Goal: Task Accomplishment & Management: Use online tool/utility

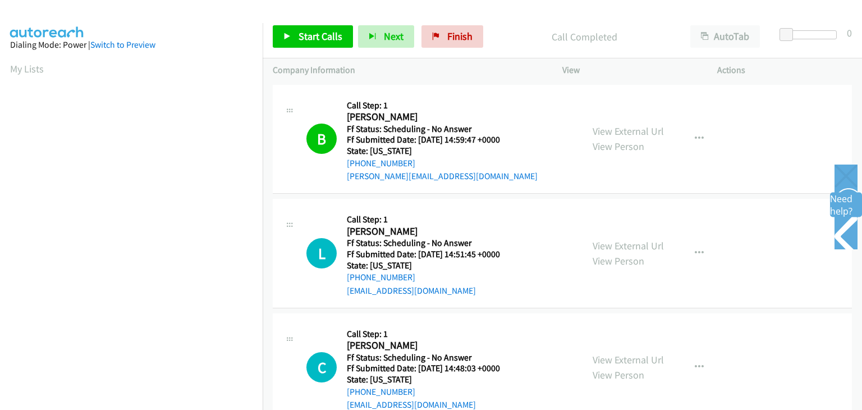
scroll to position [220, 0]
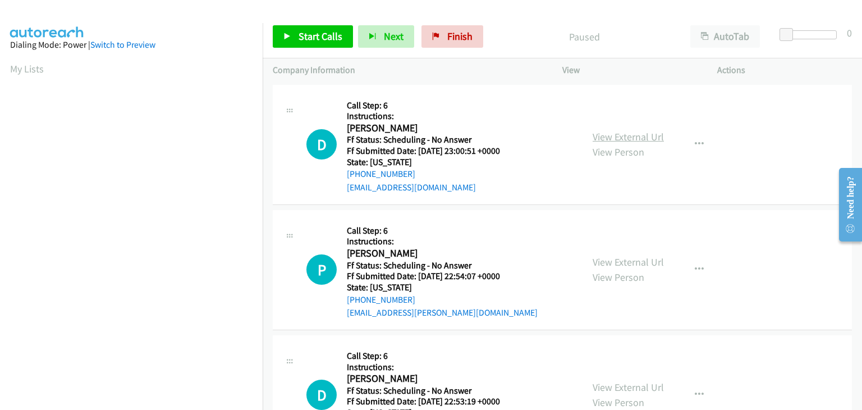
click at [603, 136] on link "View External Url" at bounding box center [628, 136] width 71 height 13
click at [627, 253] on div "View External Url View Person View External Url Email Schedule/Manage Callback …" at bounding box center [664, 269] width 165 height 99
click at [622, 258] on link "View External Url" at bounding box center [628, 261] width 71 height 13
click at [646, 382] on link "View External Url" at bounding box center [628, 386] width 71 height 13
click at [333, 36] on span "Start Calls" at bounding box center [321, 36] width 44 height 13
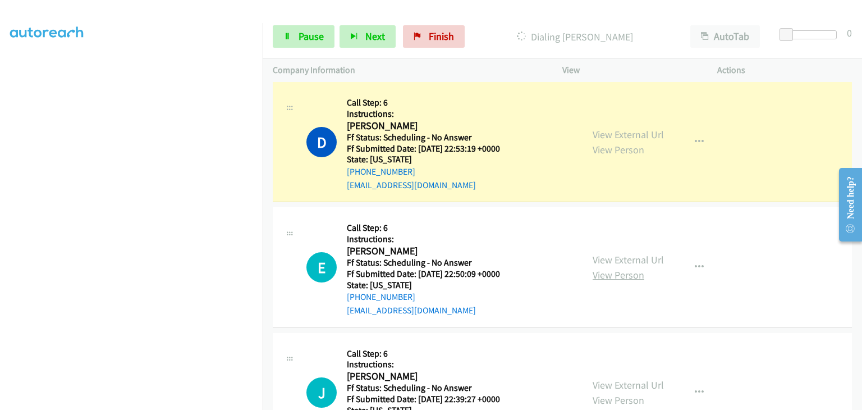
scroll to position [337, 0]
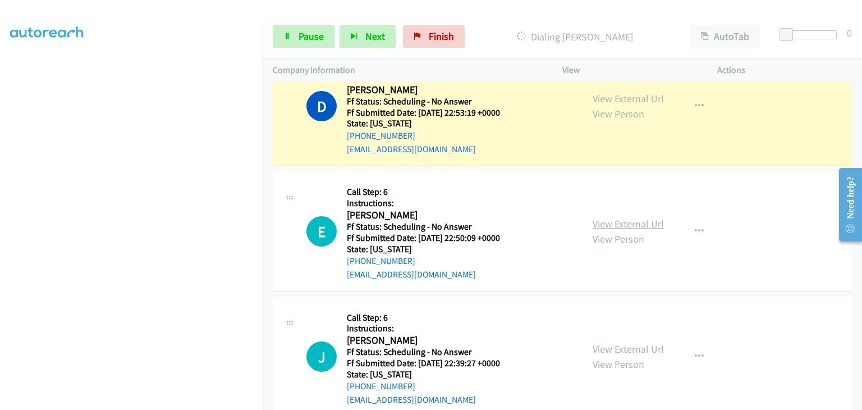
click at [624, 223] on link "View External Url" at bounding box center [628, 223] width 71 height 13
click at [636, 348] on link "View External Url" at bounding box center [628, 348] width 71 height 13
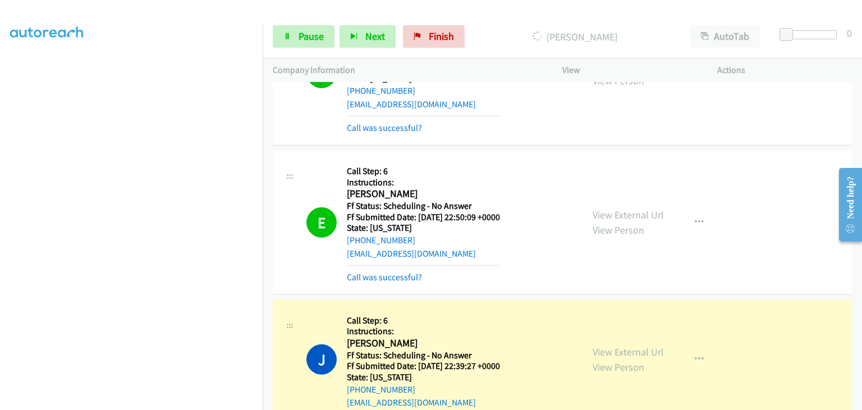
scroll to position [449, 0]
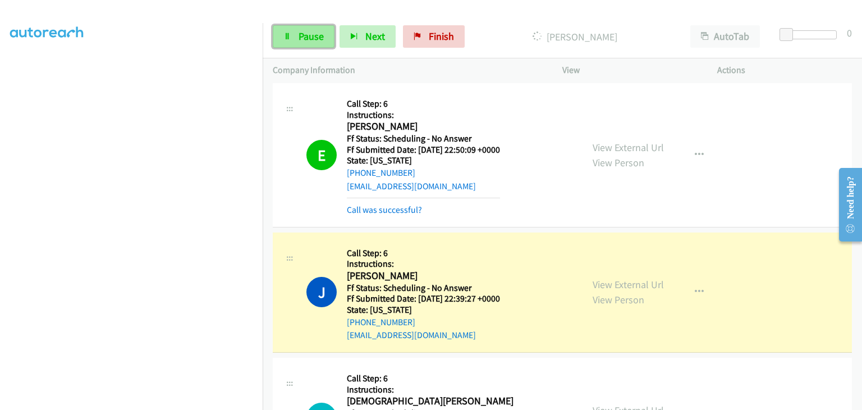
click at [317, 33] on span "Pause" at bounding box center [311, 36] width 25 height 13
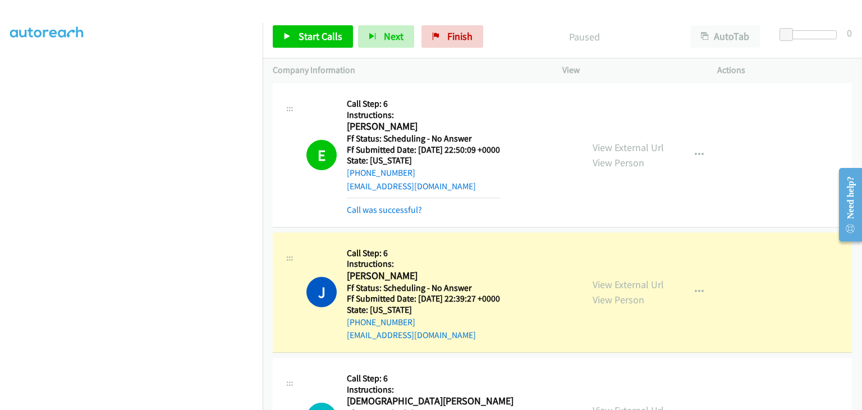
scroll to position [220, 0]
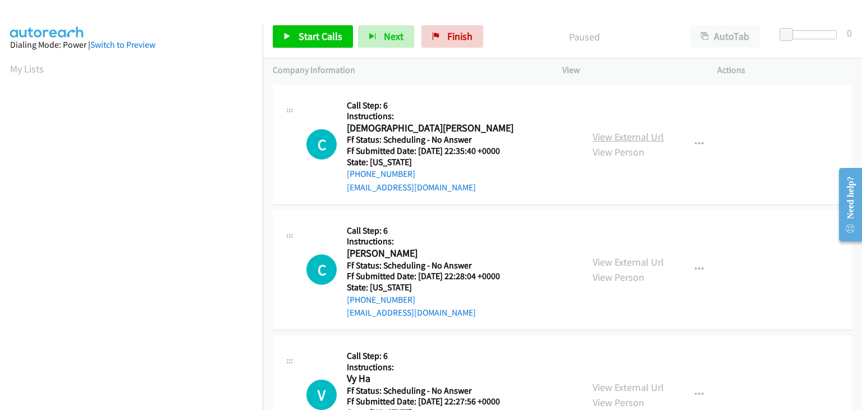
click at [598, 138] on link "View External Url" at bounding box center [628, 136] width 71 height 13
click at [300, 31] on span "Start Calls" at bounding box center [321, 36] width 44 height 13
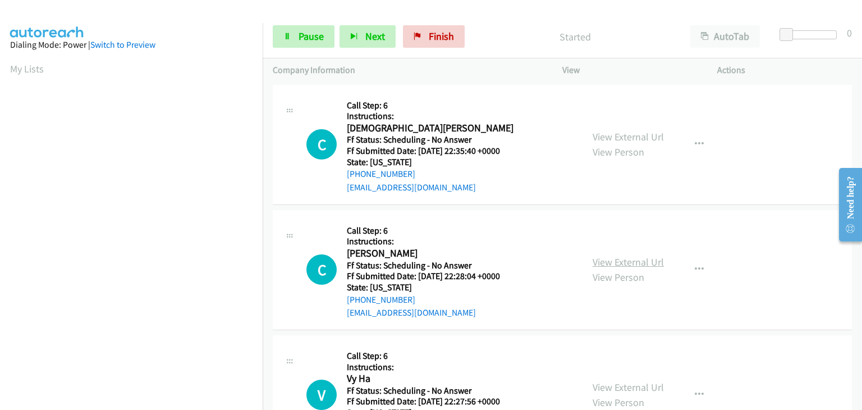
click at [605, 256] on link "View External Url" at bounding box center [628, 261] width 71 height 13
click at [617, 382] on link "View External Url" at bounding box center [628, 386] width 71 height 13
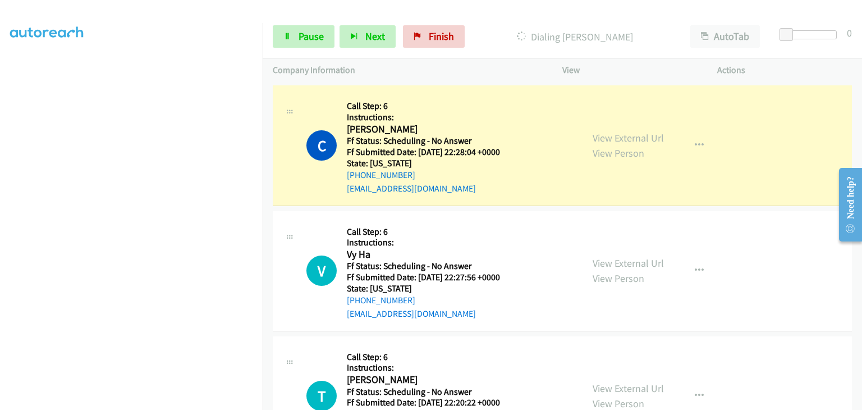
scroll to position [168, 0]
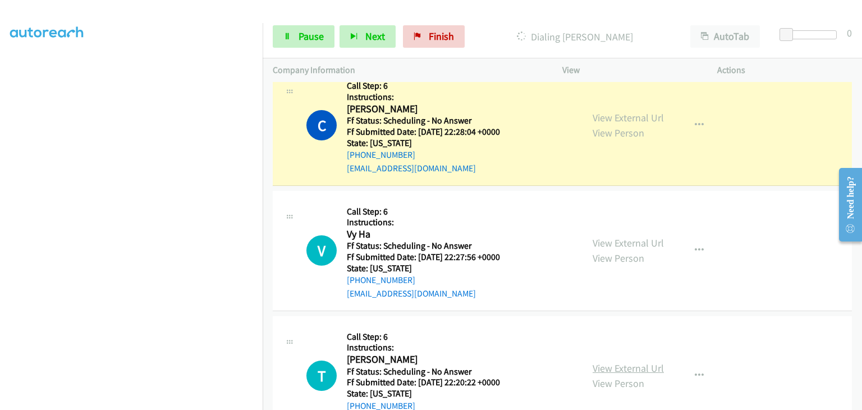
click at [618, 364] on link "View External Url" at bounding box center [628, 367] width 71 height 13
click at [323, 42] on link "Pause" at bounding box center [304, 36] width 62 height 22
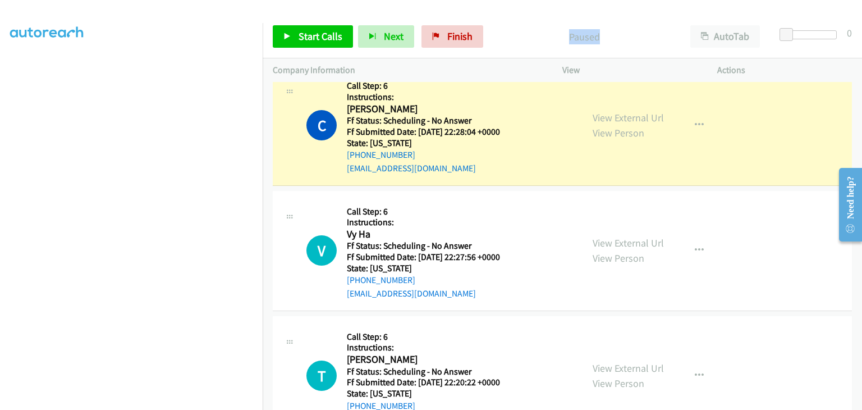
drag, startPoint x: 567, startPoint y: 35, endPoint x: 607, endPoint y: 36, distance: 39.3
click at [607, 36] on p "Paused" at bounding box center [584, 36] width 172 height 15
click at [542, 32] on p "Paused" at bounding box center [584, 36] width 172 height 15
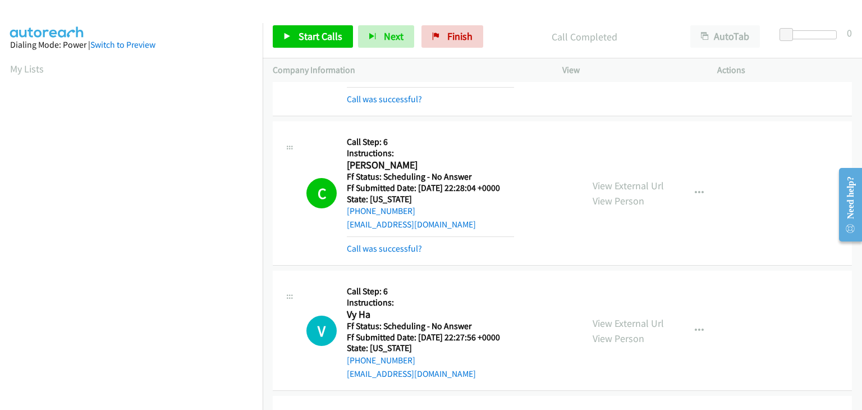
scroll to position [220, 0]
drag, startPoint x: 389, startPoint y: 247, endPoint x: 403, endPoint y: 247, distance: 14.0
click at [389, 247] on link "Call was successful?" at bounding box center [384, 248] width 75 height 11
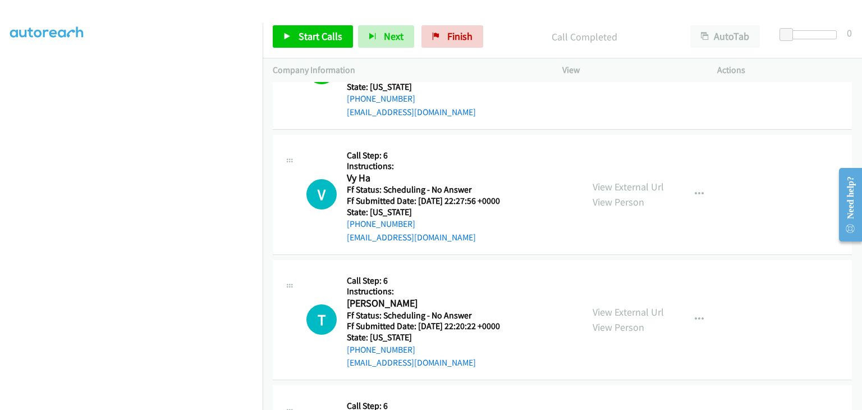
scroll to position [281, 0]
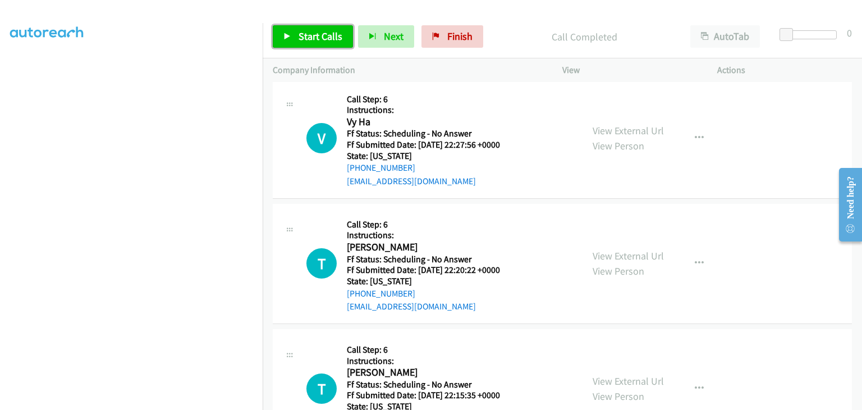
drag, startPoint x: 332, startPoint y: 35, endPoint x: 556, endPoint y: 62, distance: 225.6
click at [332, 34] on span "Start Calls" at bounding box center [321, 36] width 44 height 13
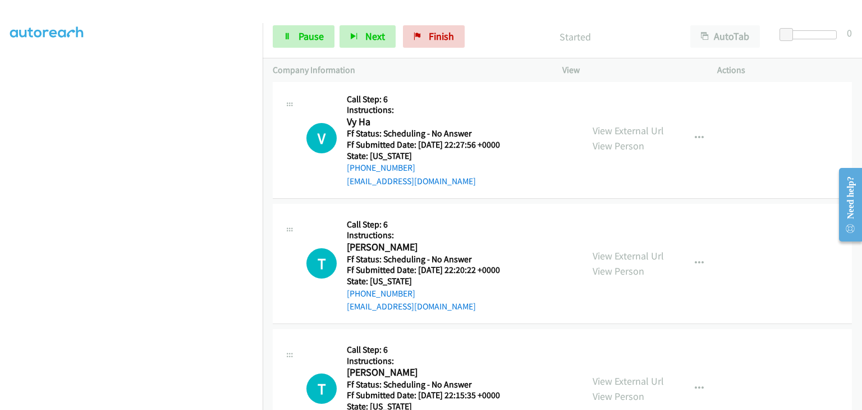
scroll to position [337, 0]
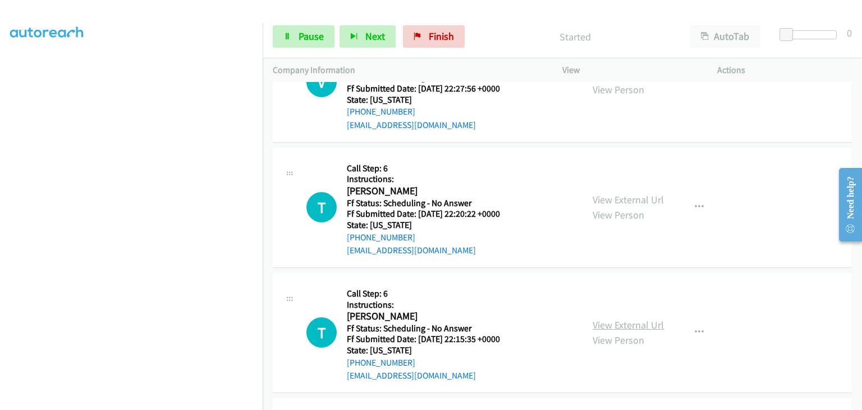
click at [607, 322] on link "View External Url" at bounding box center [628, 324] width 71 height 13
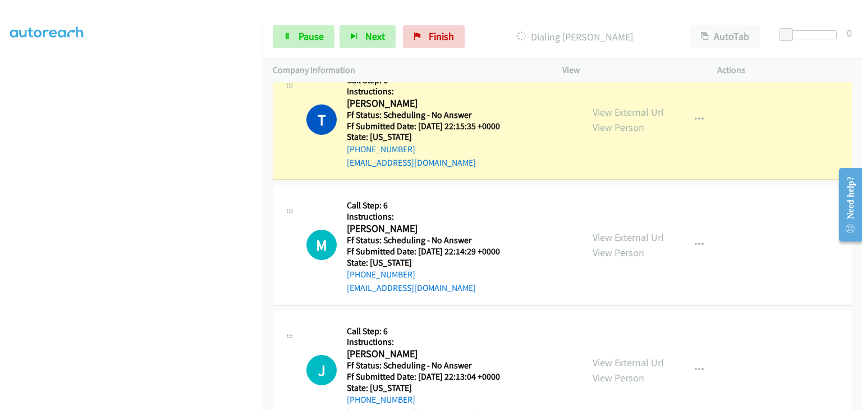
scroll to position [617, 0]
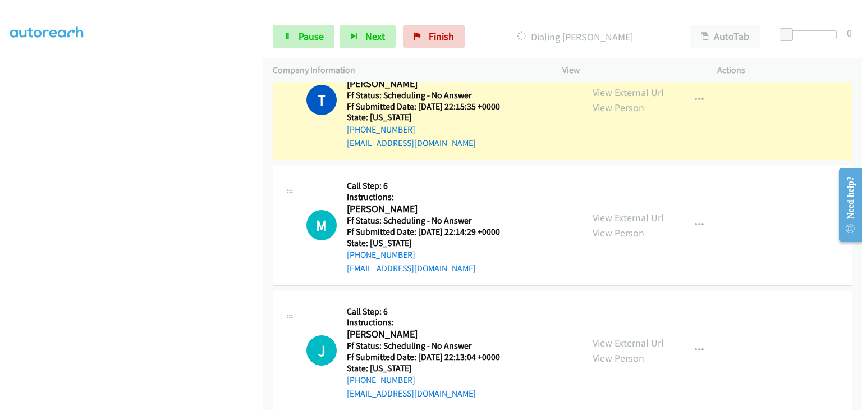
click at [609, 212] on link "View External Url" at bounding box center [628, 217] width 71 height 13
click at [629, 339] on link "View External Url" at bounding box center [628, 342] width 71 height 13
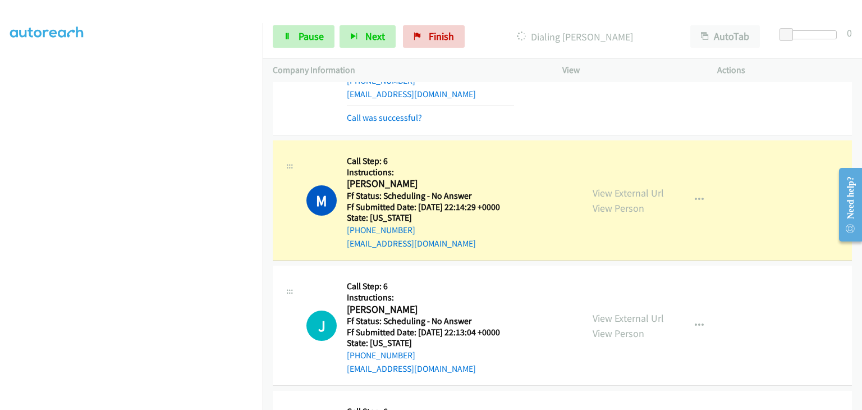
scroll to position [741, 0]
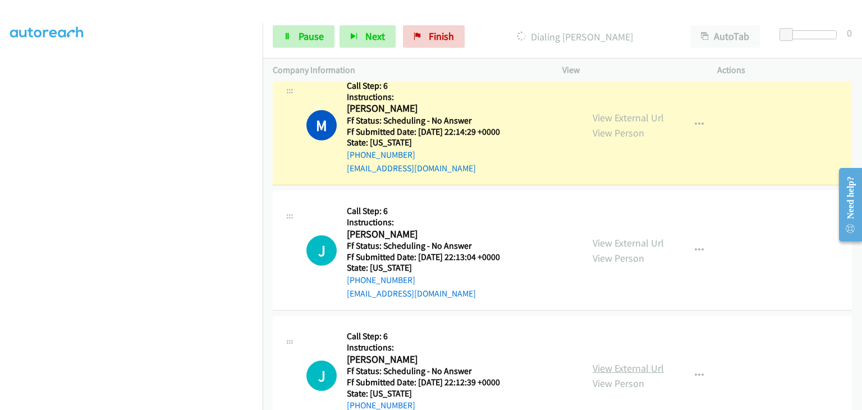
click at [624, 361] on link "View External Url" at bounding box center [628, 367] width 71 height 13
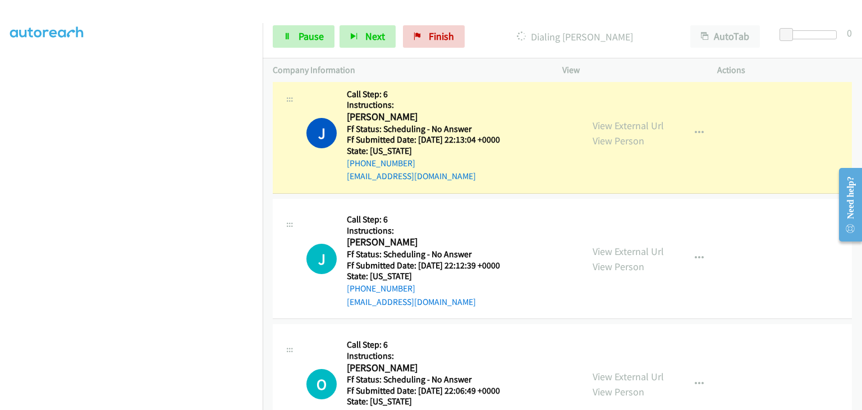
scroll to position [910, 0]
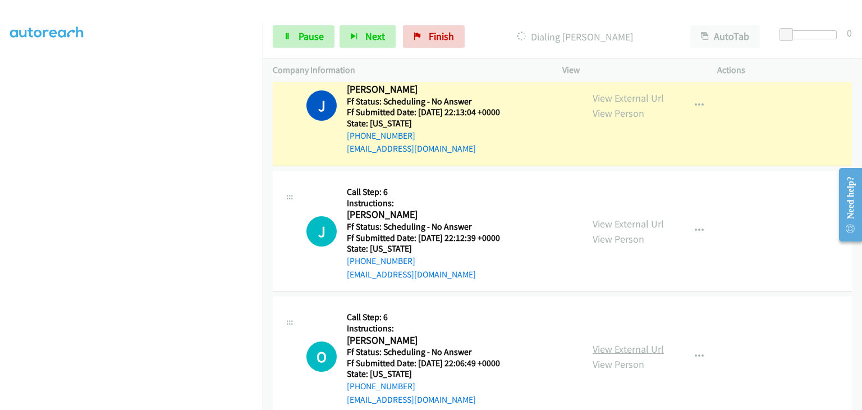
click at [614, 342] on link "View External Url" at bounding box center [628, 348] width 71 height 13
drag, startPoint x: 297, startPoint y: 39, endPoint x: 417, endPoint y: 63, distance: 122.5
click at [299, 39] on span "Pause" at bounding box center [311, 36] width 25 height 13
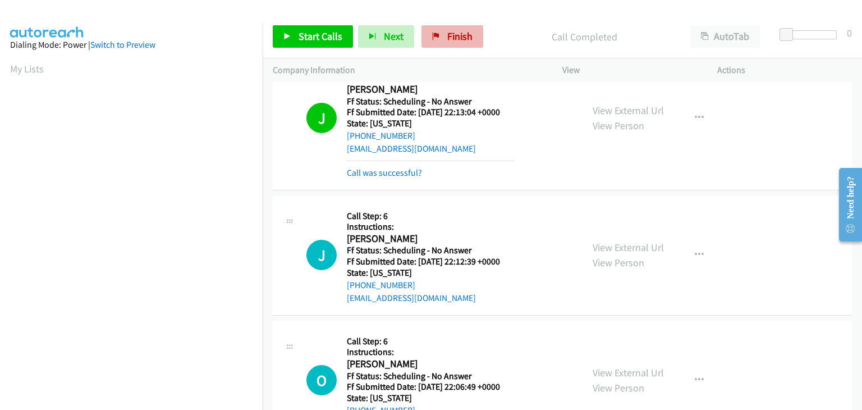
scroll to position [220, 0]
click at [393, 167] on link "Call was successful?" at bounding box center [384, 172] width 75 height 11
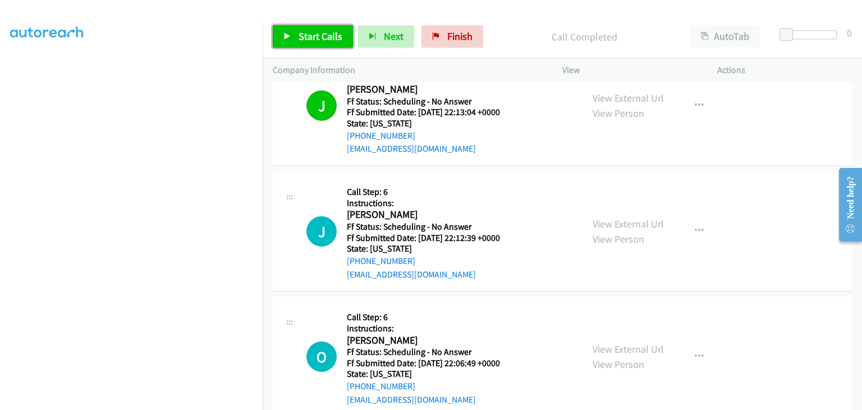
click at [294, 39] on link "Start Calls" at bounding box center [313, 36] width 80 height 22
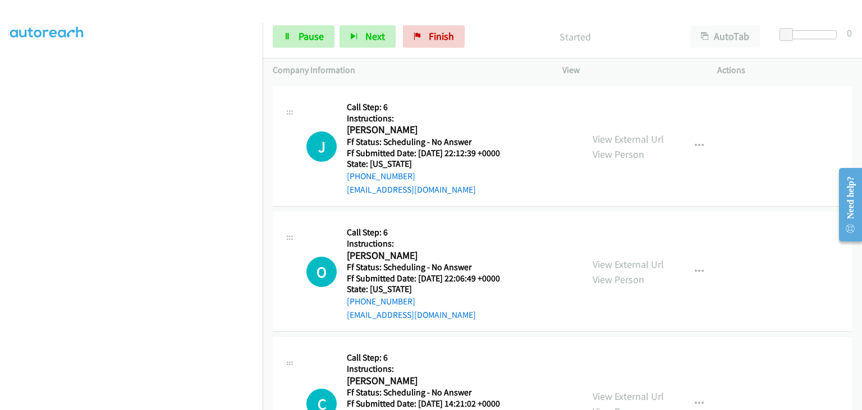
scroll to position [1022, 0]
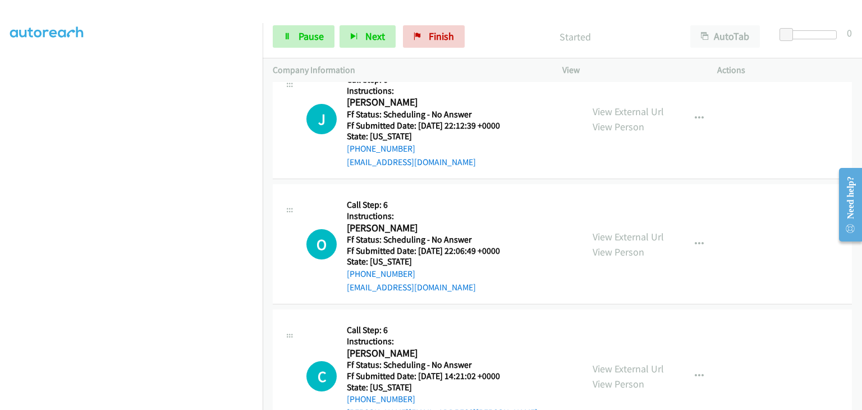
click at [612, 361] on div "View External Url View Person" at bounding box center [628, 376] width 71 height 30
click at [612, 362] on link "View External Url" at bounding box center [628, 368] width 71 height 13
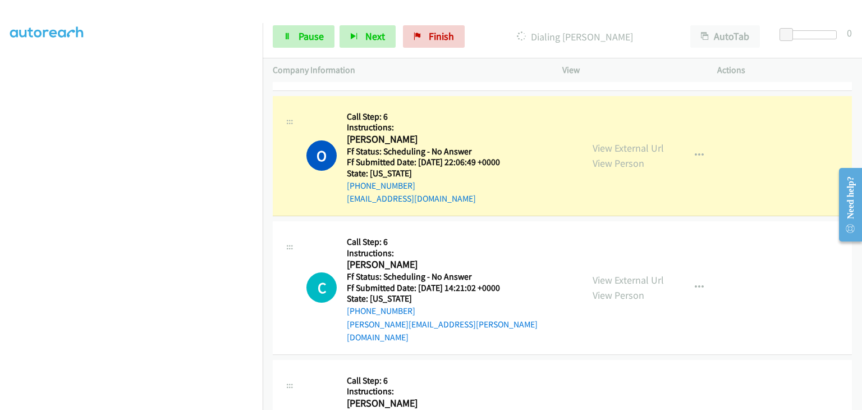
scroll to position [220, 0]
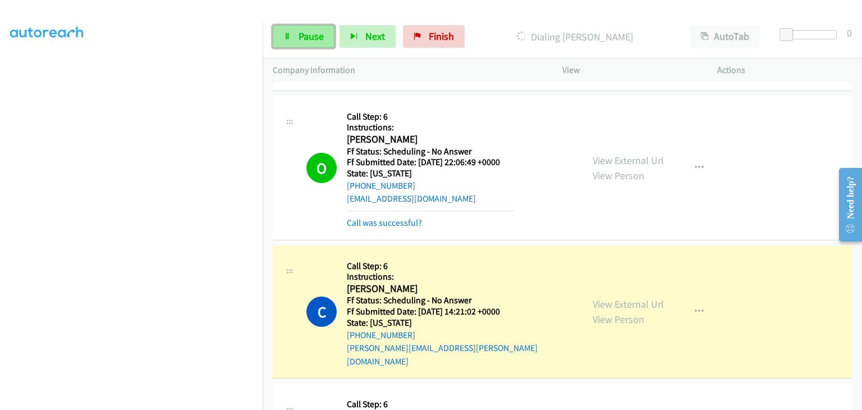
click at [299, 32] on span "Pause" at bounding box center [311, 36] width 25 height 13
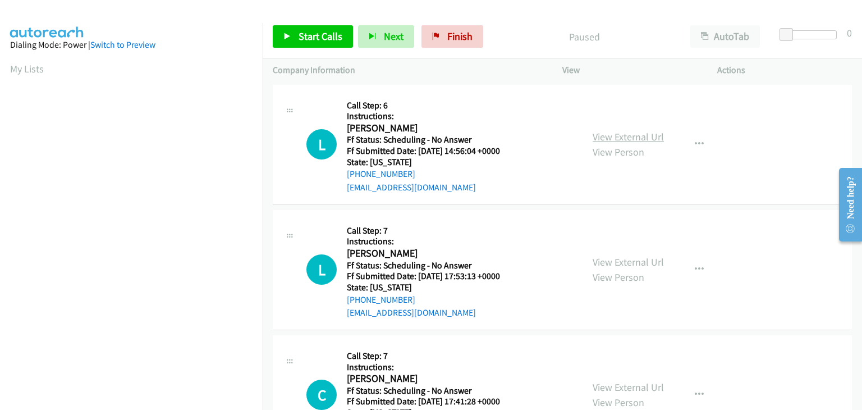
click at [599, 135] on link "View External Url" at bounding box center [628, 136] width 71 height 13
click at [608, 263] on link "View External Url" at bounding box center [628, 261] width 71 height 13
click at [630, 382] on link "View External Url" at bounding box center [628, 386] width 71 height 13
click at [320, 40] on span "Start Calls" at bounding box center [321, 36] width 44 height 13
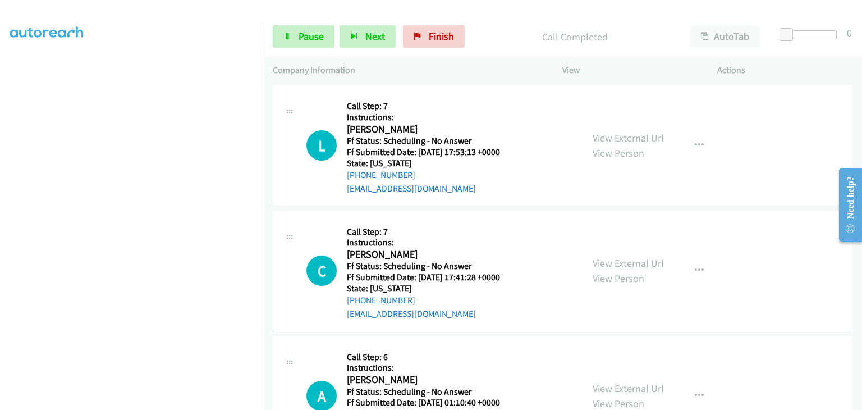
scroll to position [168, 0]
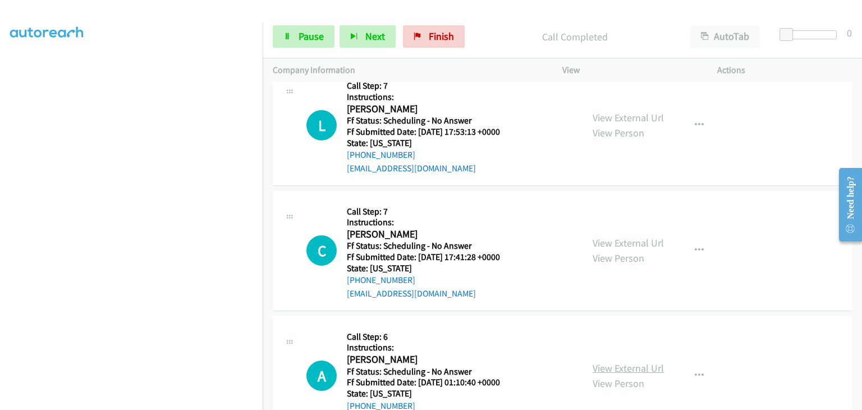
click at [646, 368] on link "View External Url" at bounding box center [628, 367] width 71 height 13
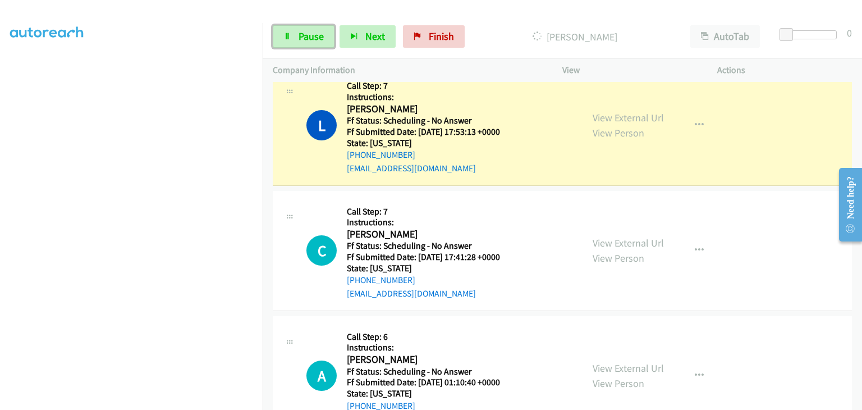
drag, startPoint x: 309, startPoint y: 31, endPoint x: 485, endPoint y: 77, distance: 182.3
click at [309, 31] on span "Pause" at bounding box center [311, 36] width 25 height 13
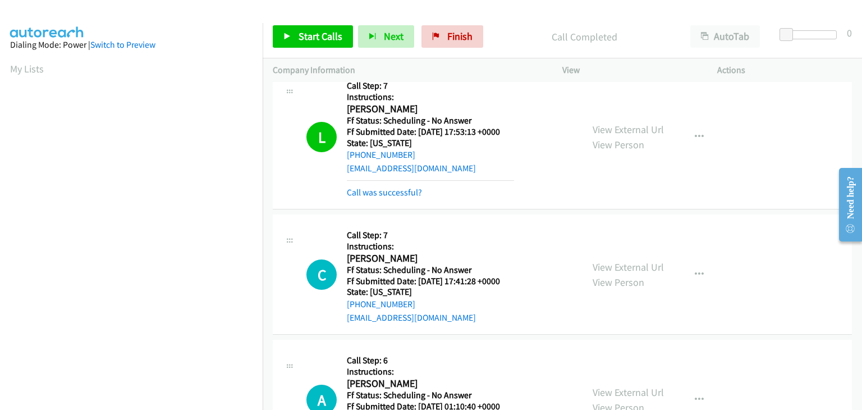
scroll to position [220, 0]
click at [402, 187] on link "Call was successful?" at bounding box center [384, 192] width 75 height 11
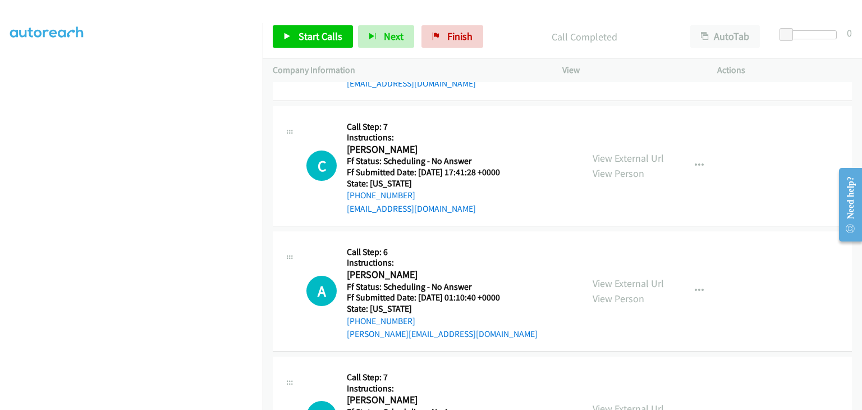
scroll to position [281, 0]
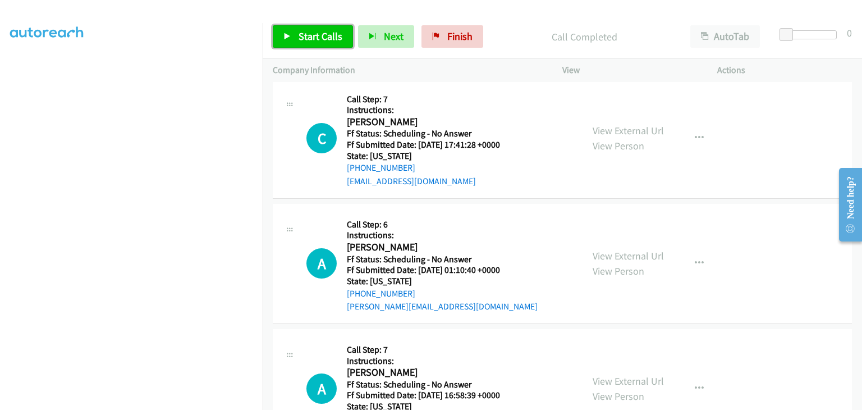
click at [329, 37] on span "Start Calls" at bounding box center [321, 36] width 44 height 13
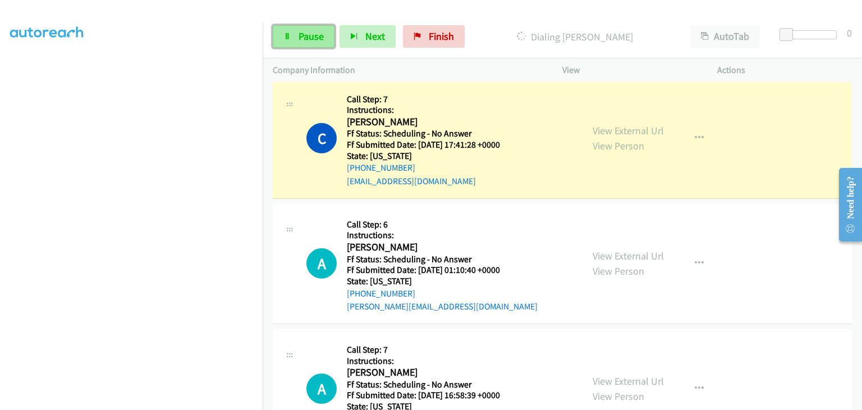
click at [315, 36] on span "Pause" at bounding box center [311, 36] width 25 height 13
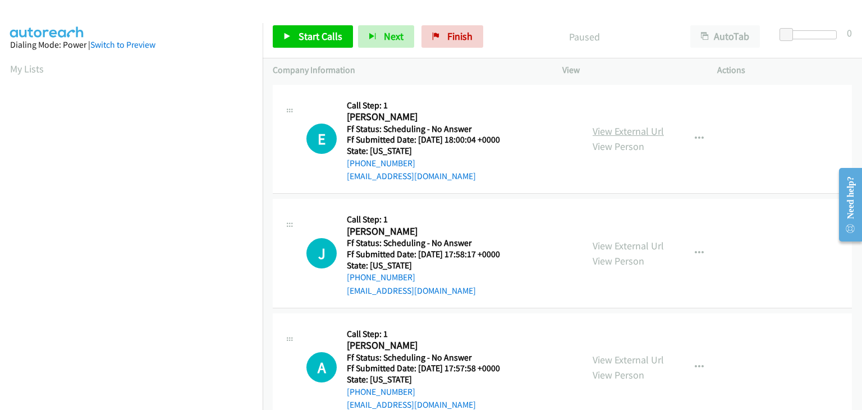
click at [602, 130] on link "View External Url" at bounding box center [628, 131] width 71 height 13
click at [608, 241] on link "View External Url" at bounding box center [628, 245] width 71 height 13
click at [630, 361] on link "View External Url" at bounding box center [628, 359] width 71 height 13
drag, startPoint x: 317, startPoint y: 34, endPoint x: 329, endPoint y: 37, distance: 12.8
click at [317, 34] on span "Start Calls" at bounding box center [321, 36] width 44 height 13
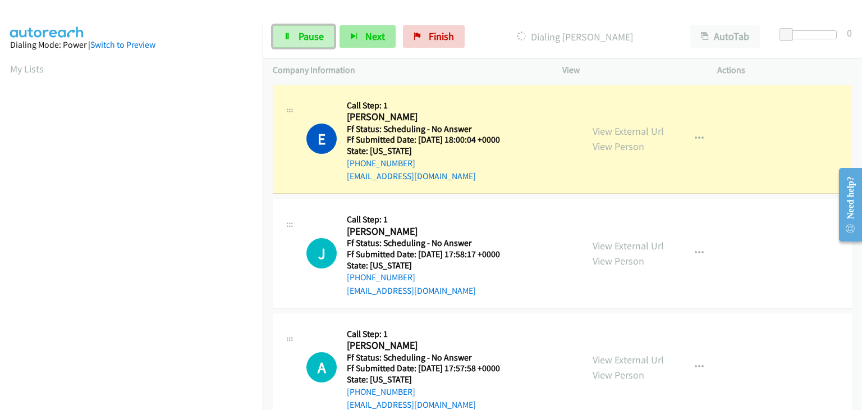
drag, startPoint x: 321, startPoint y: 34, endPoint x: 358, endPoint y: 37, distance: 37.1
click at [321, 34] on span "Pause" at bounding box center [311, 36] width 25 height 13
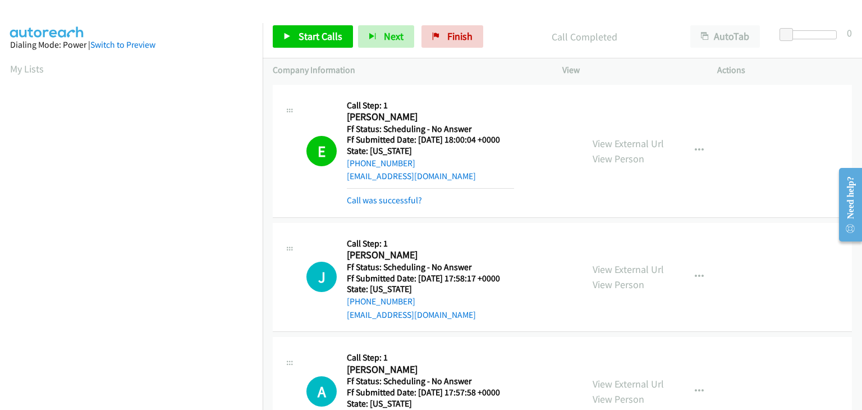
scroll to position [220, 0]
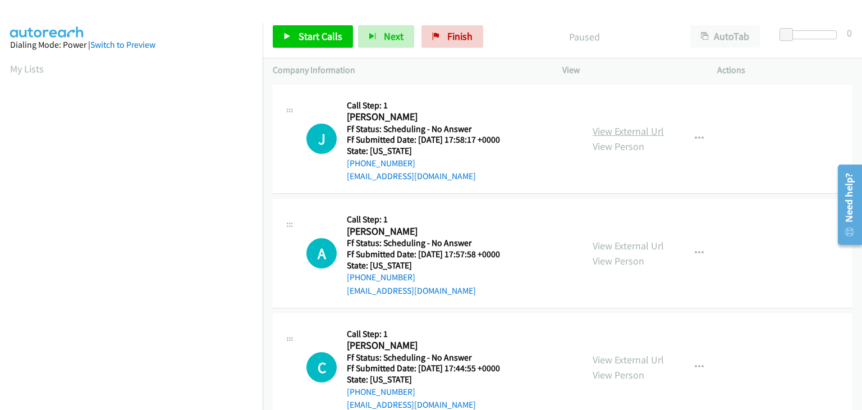
click at [617, 127] on link "View External Url" at bounding box center [628, 131] width 71 height 13
click at [605, 245] on link "View External Url" at bounding box center [628, 245] width 71 height 13
click at [622, 360] on link "View External Url" at bounding box center [628, 359] width 71 height 13
click at [325, 43] on link "Start Calls" at bounding box center [313, 36] width 80 height 22
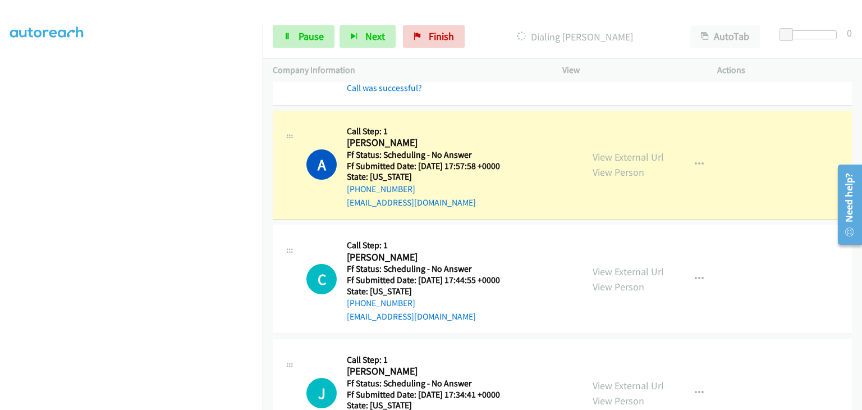
scroll to position [168, 0]
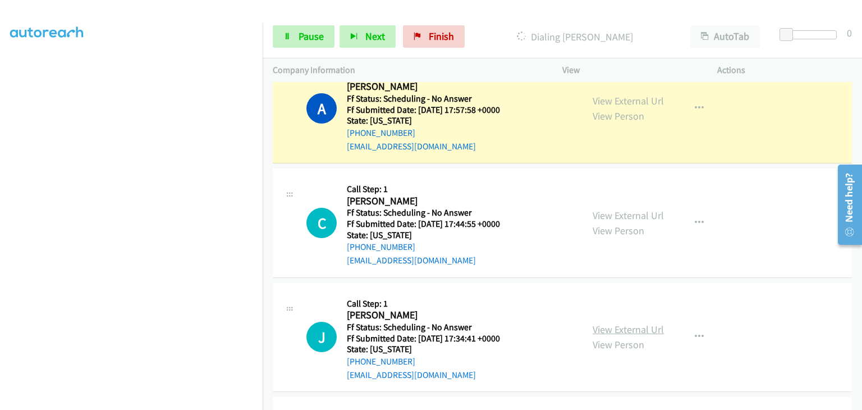
click at [634, 329] on link "View External Url" at bounding box center [628, 329] width 71 height 13
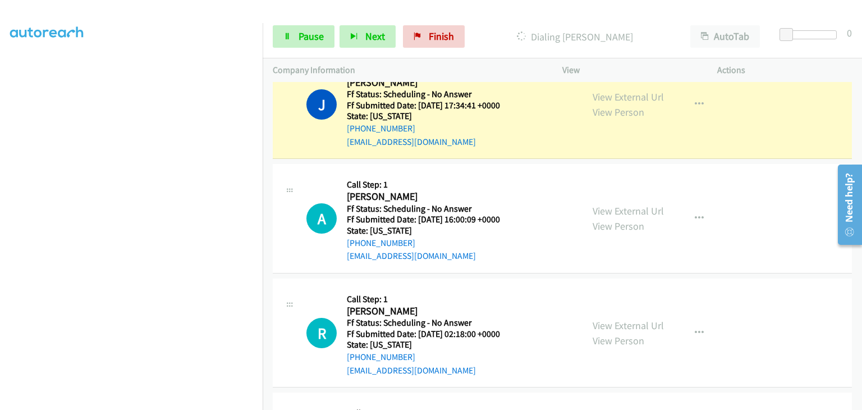
scroll to position [220, 0]
click at [310, 31] on span "Pause" at bounding box center [311, 36] width 25 height 13
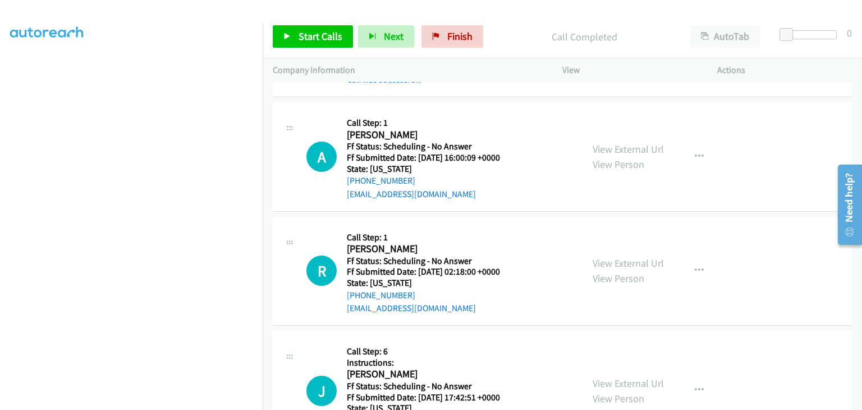
scroll to position [561, 0]
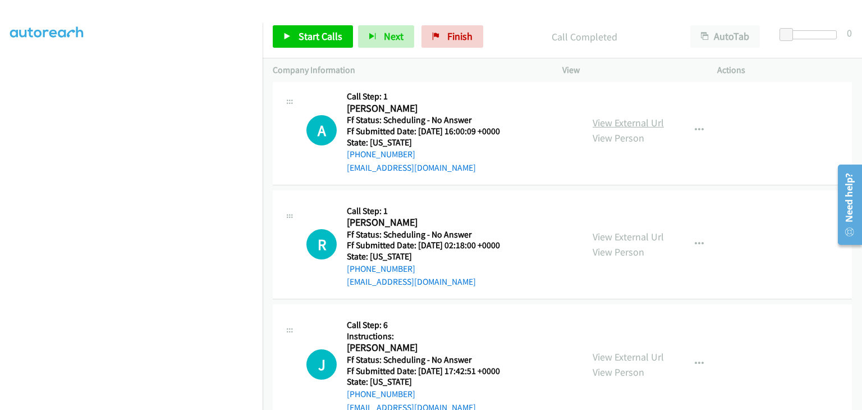
click at [613, 122] on link "View External Url" at bounding box center [628, 122] width 71 height 13
click at [605, 231] on link "View External Url" at bounding box center [628, 236] width 71 height 13
click at [645, 352] on link "View External Url" at bounding box center [628, 356] width 71 height 13
click at [296, 33] on link "Start Calls" at bounding box center [313, 36] width 80 height 22
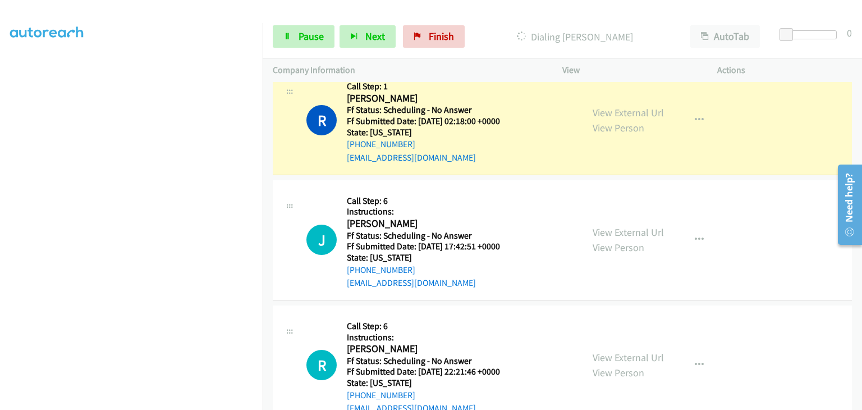
scroll to position [729, 0]
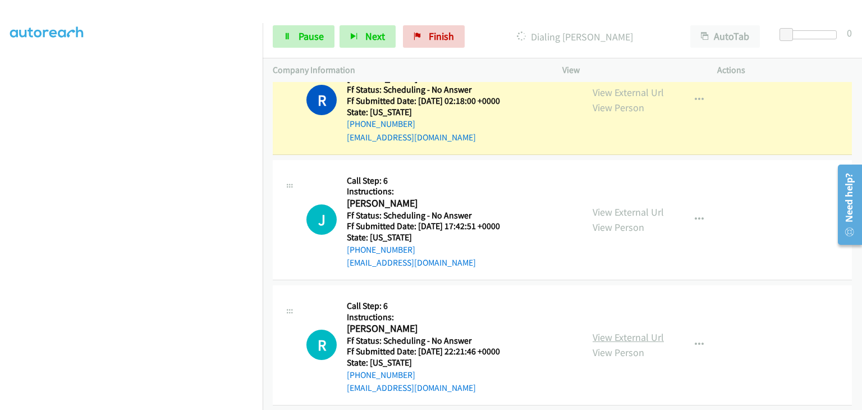
click at [600, 331] on link "View External Url" at bounding box center [628, 337] width 71 height 13
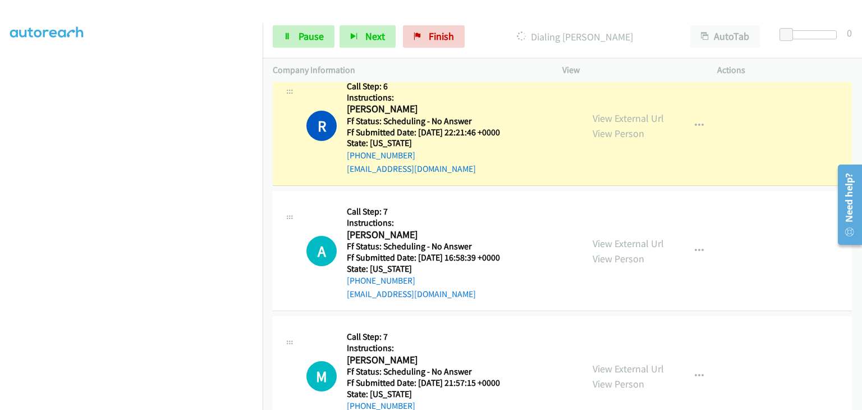
scroll to position [1022, 0]
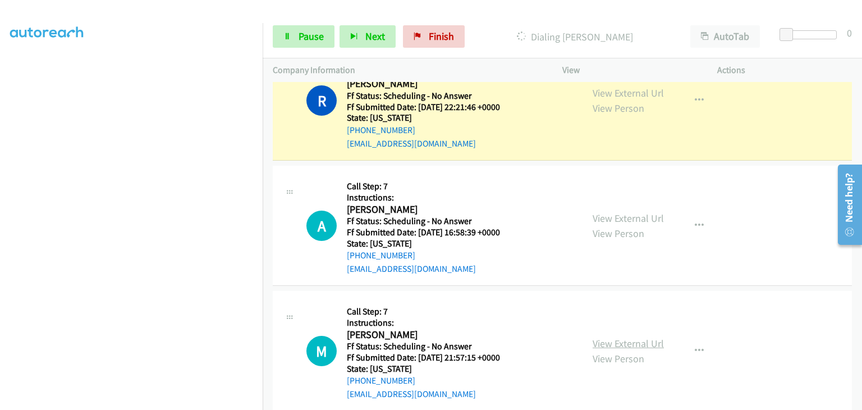
click at [613, 343] on link "View External Url" at bounding box center [628, 343] width 71 height 13
click at [613, 218] on link "View External Url" at bounding box center [628, 218] width 71 height 13
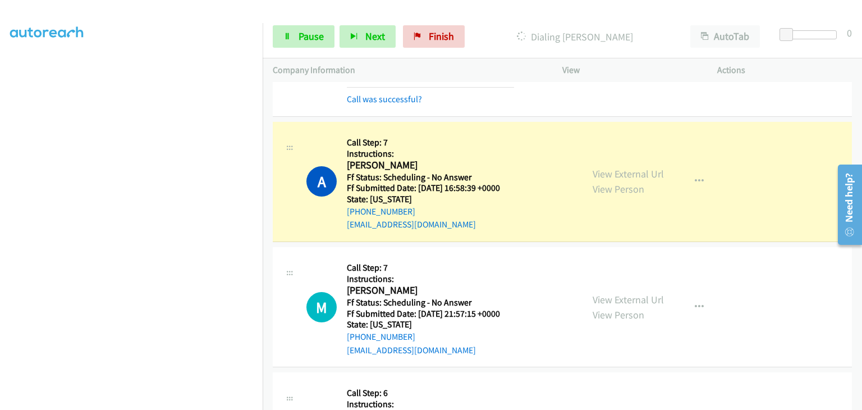
scroll to position [1146, 0]
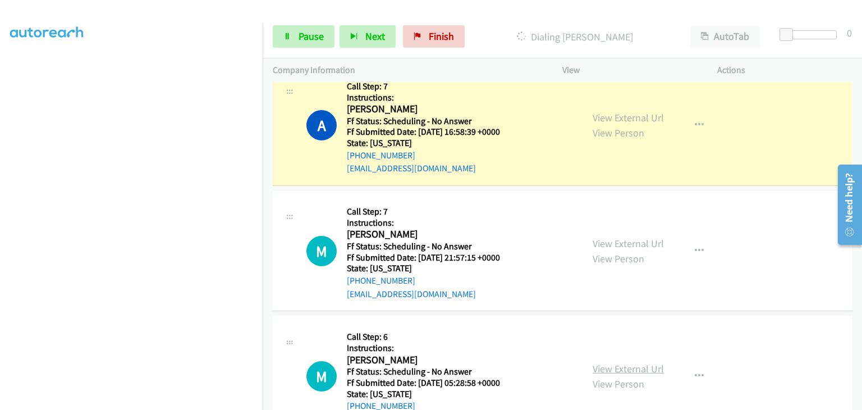
click at [616, 362] on link "View External Url" at bounding box center [628, 368] width 71 height 13
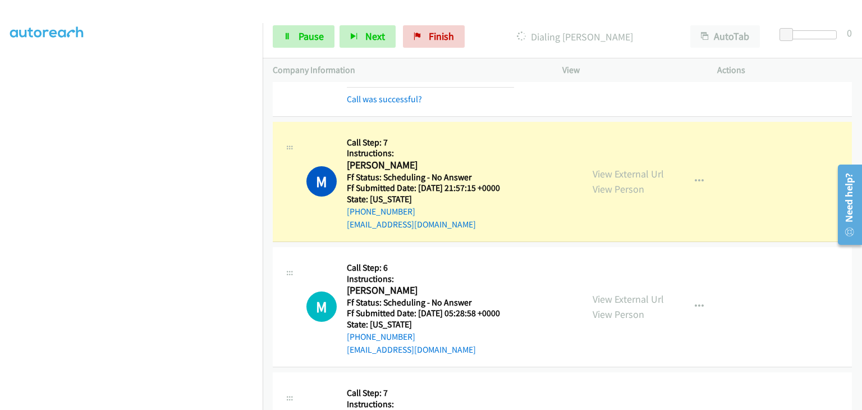
scroll to position [1258, 0]
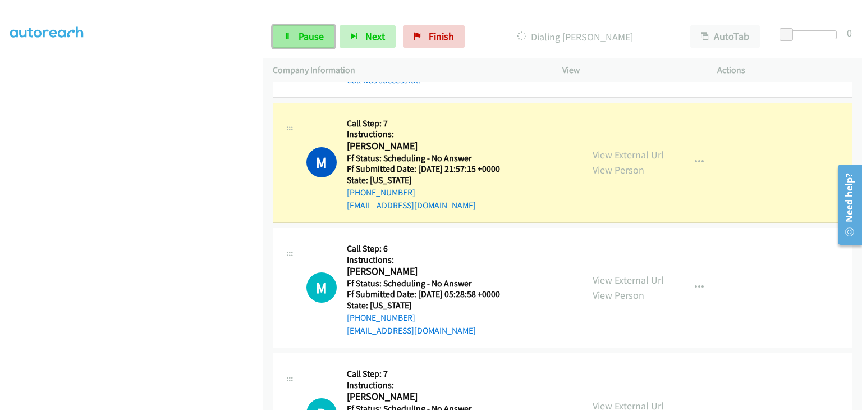
click at [299, 30] on span "Pause" at bounding box center [311, 36] width 25 height 13
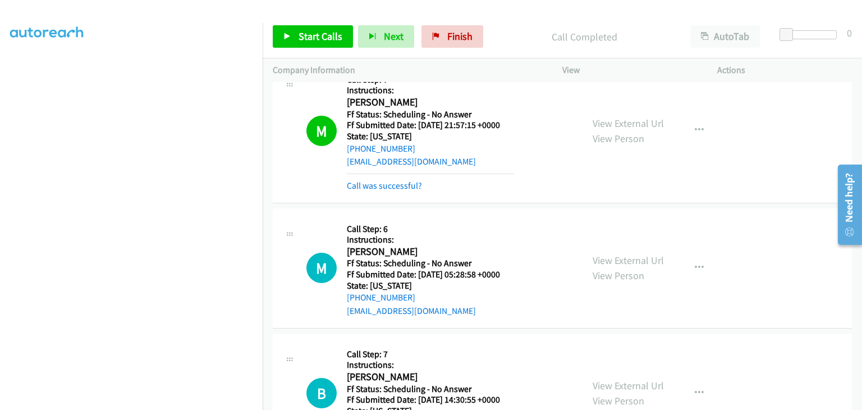
scroll to position [1370, 0]
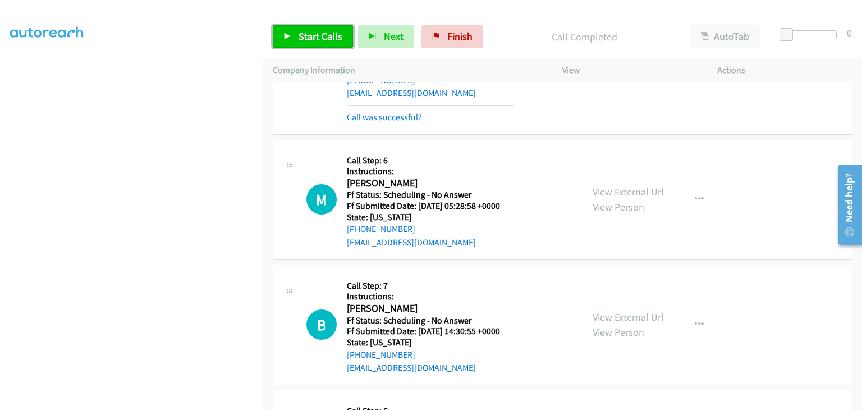
click at [326, 40] on span "Start Calls" at bounding box center [321, 36] width 44 height 13
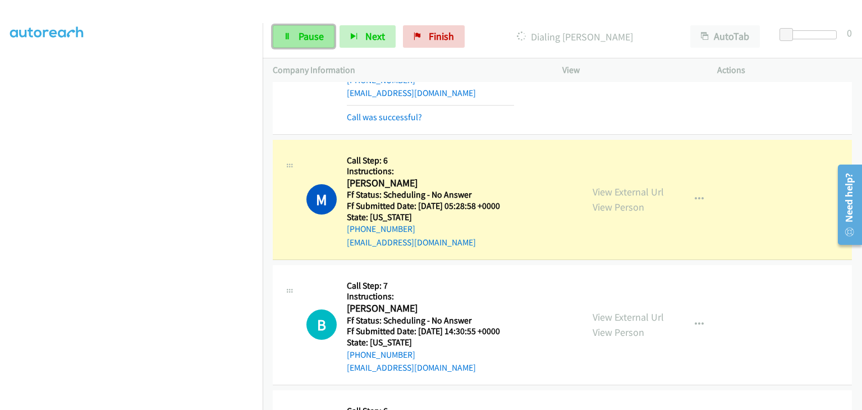
click at [300, 39] on span "Pause" at bounding box center [311, 36] width 25 height 13
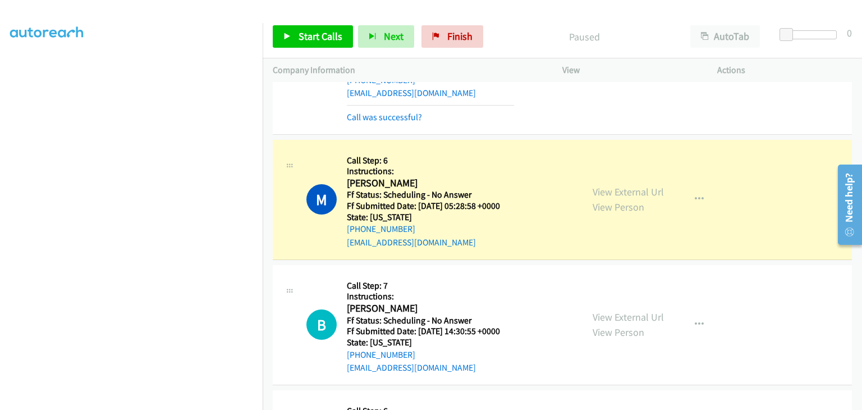
scroll to position [220, 0]
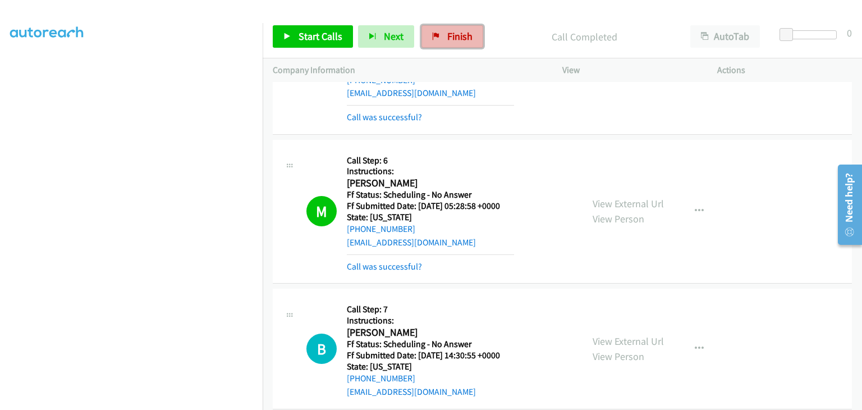
click at [453, 33] on span "Finish" at bounding box center [459, 36] width 25 height 13
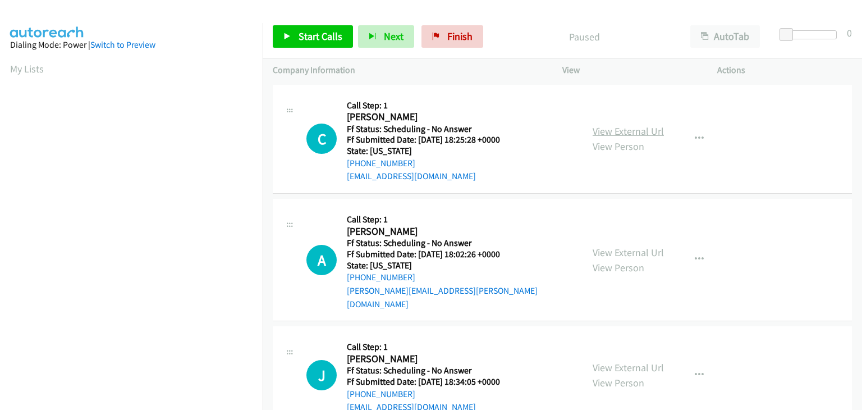
click at [604, 133] on link "View External Url" at bounding box center [628, 131] width 71 height 13
click at [602, 246] on link "View External Url" at bounding box center [628, 252] width 71 height 13
click at [612, 361] on link "View External Url" at bounding box center [628, 367] width 71 height 13
click at [300, 40] on span "Start Calls" at bounding box center [321, 36] width 44 height 13
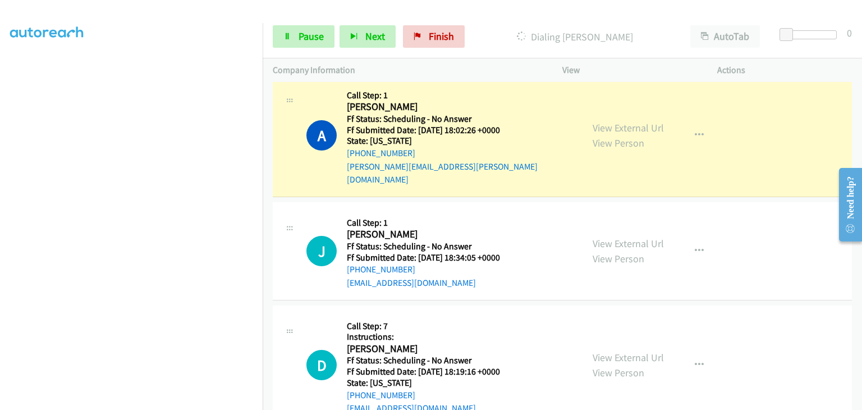
scroll to position [168, 0]
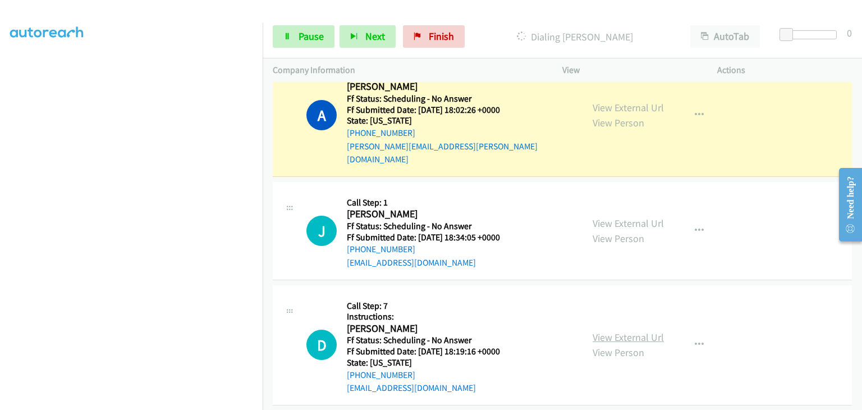
click at [631, 331] on link "View External Url" at bounding box center [628, 337] width 71 height 13
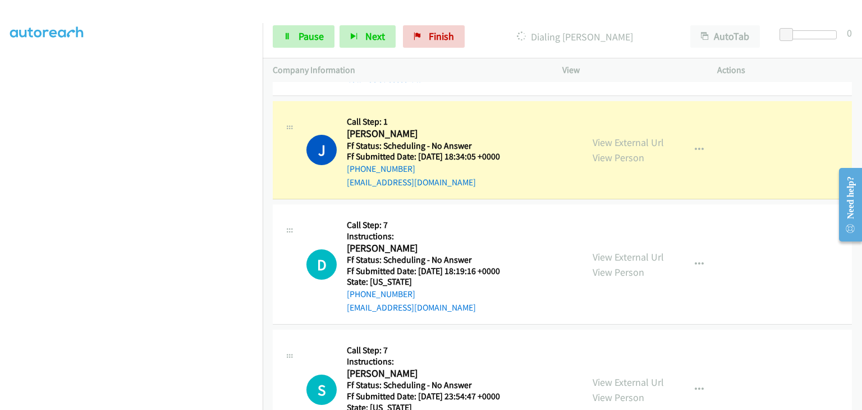
scroll to position [281, 0]
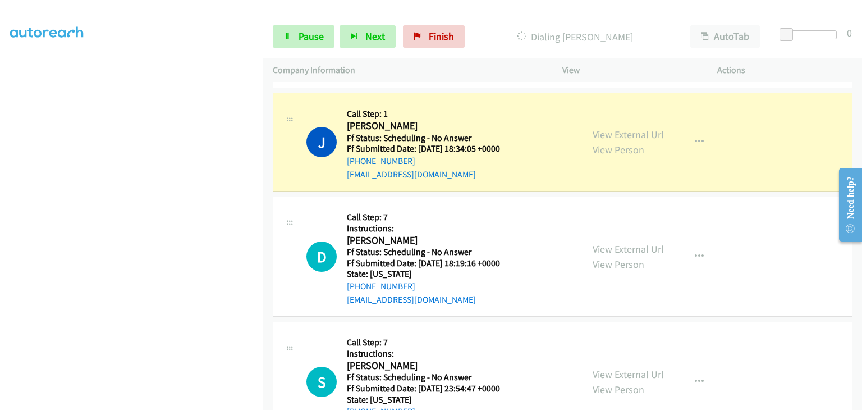
click at [625, 368] on link "View External Url" at bounding box center [628, 374] width 71 height 13
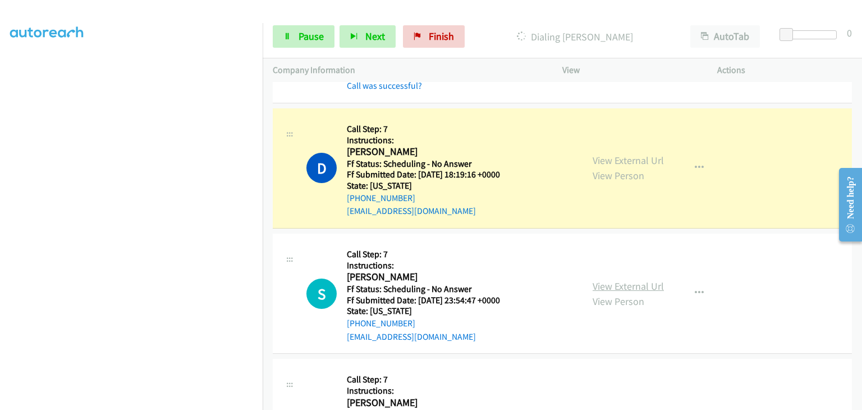
scroll to position [449, 0]
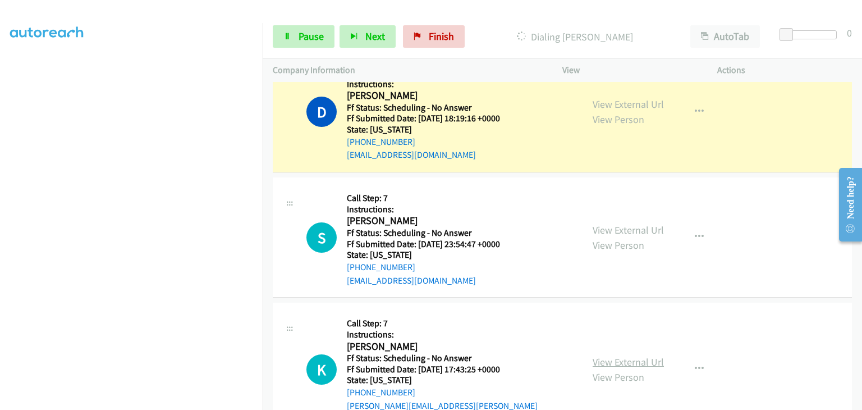
click at [640, 355] on link "View External Url" at bounding box center [628, 361] width 71 height 13
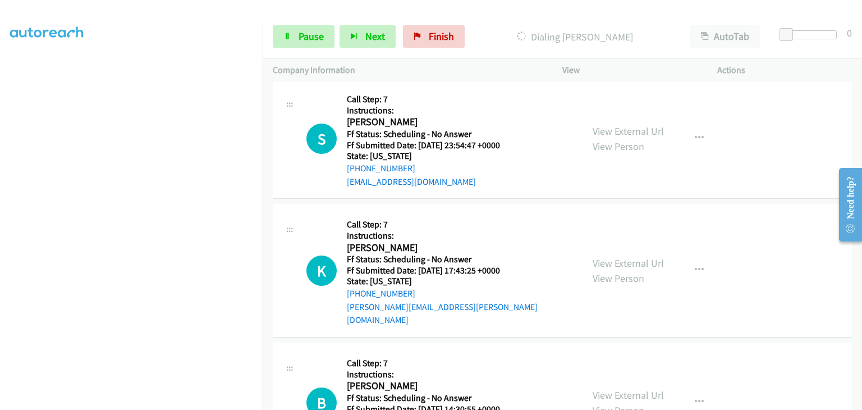
scroll to position [561, 0]
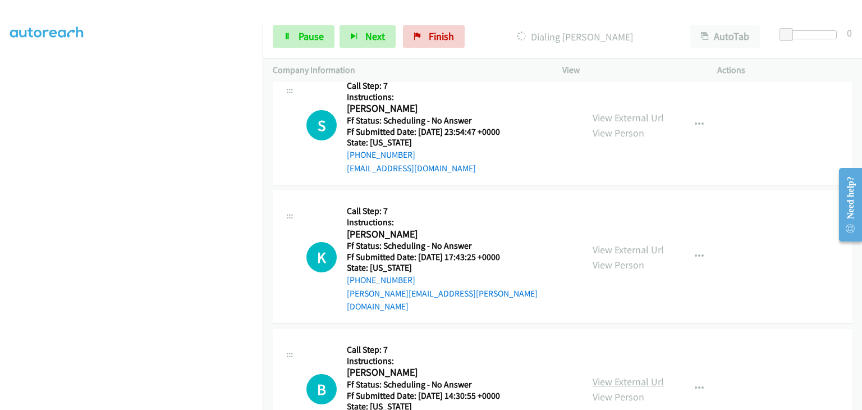
click at [623, 375] on link "View External Url" at bounding box center [628, 381] width 71 height 13
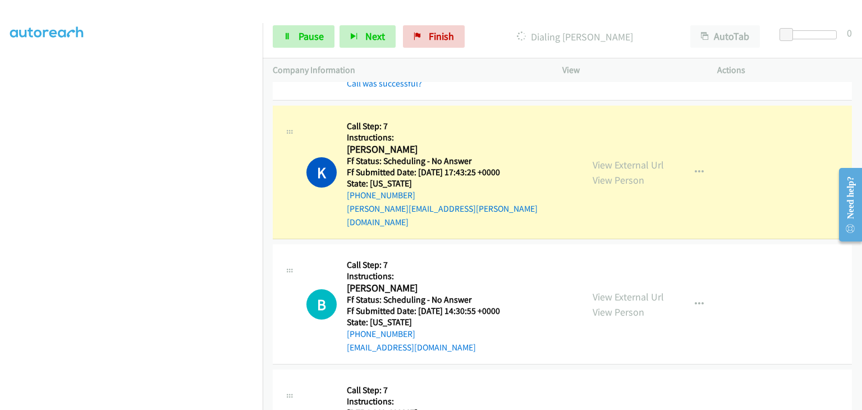
scroll to position [729, 0]
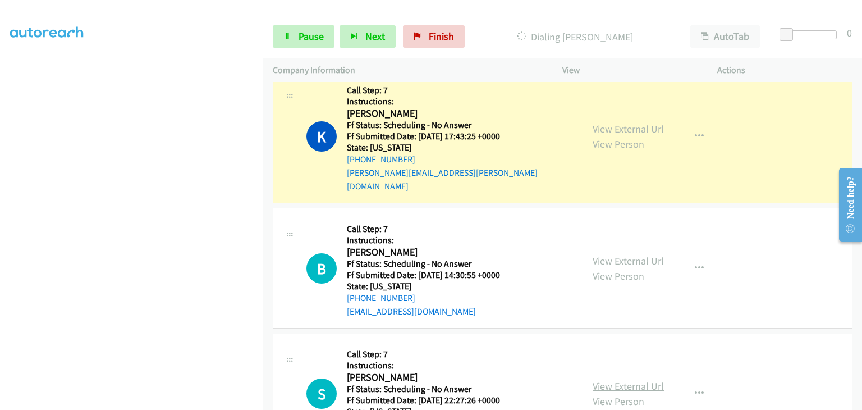
click at [612, 379] on link "View External Url" at bounding box center [628, 385] width 71 height 13
click at [306, 41] on span "Pause" at bounding box center [311, 36] width 25 height 13
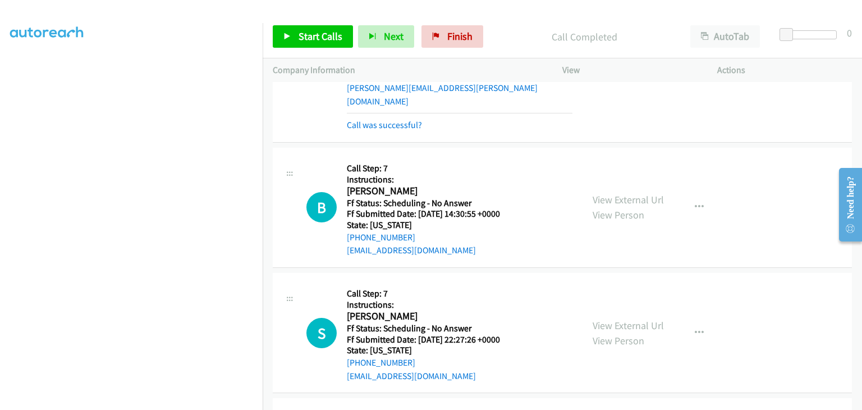
scroll to position [842, 0]
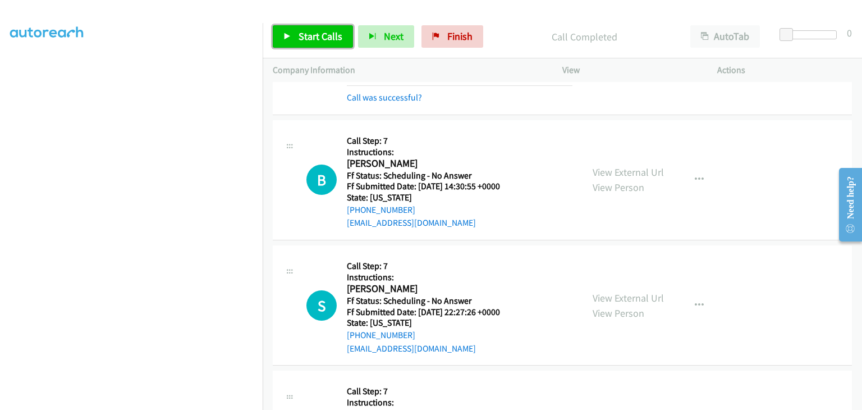
click at [339, 37] on span "Start Calls" at bounding box center [321, 36] width 44 height 13
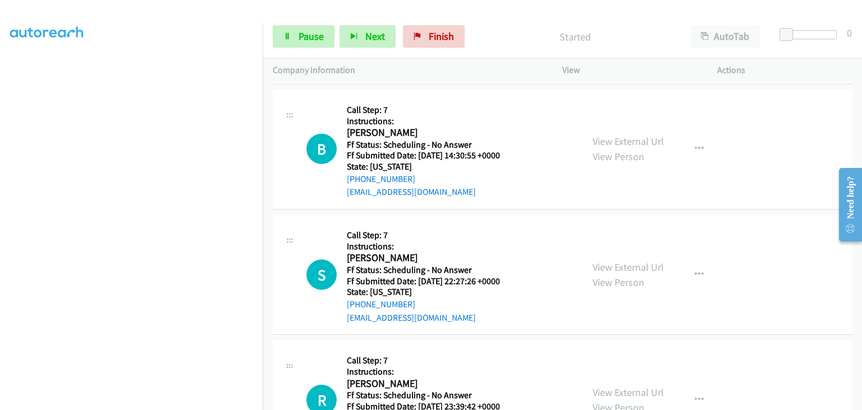
scroll to position [898, 0]
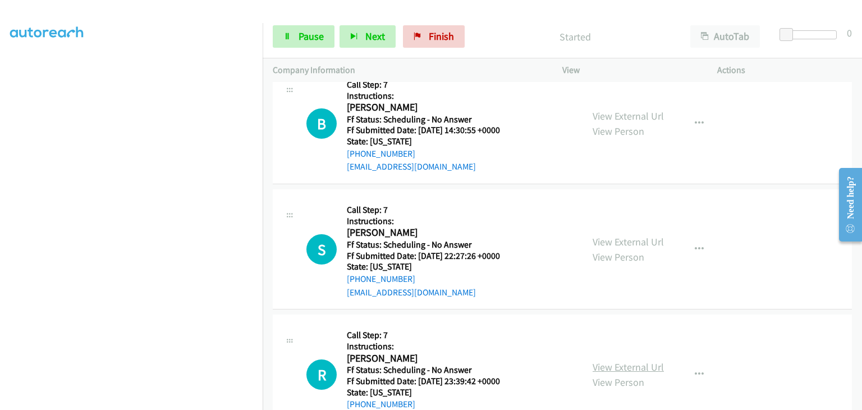
click at [628, 360] on link "View External Url" at bounding box center [628, 366] width 71 height 13
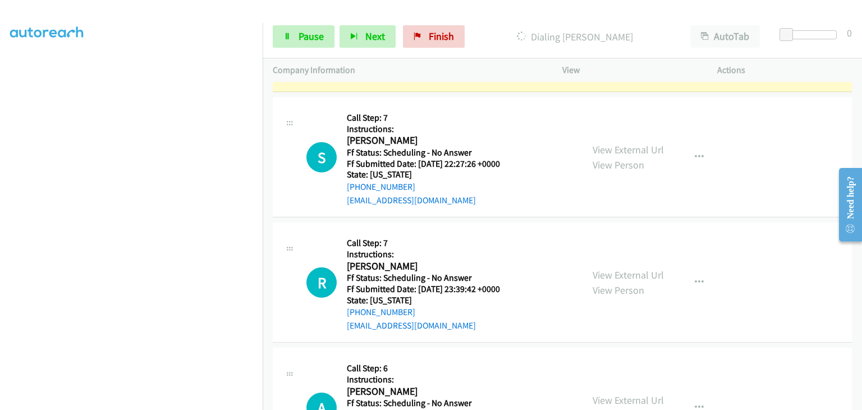
scroll to position [1010, 0]
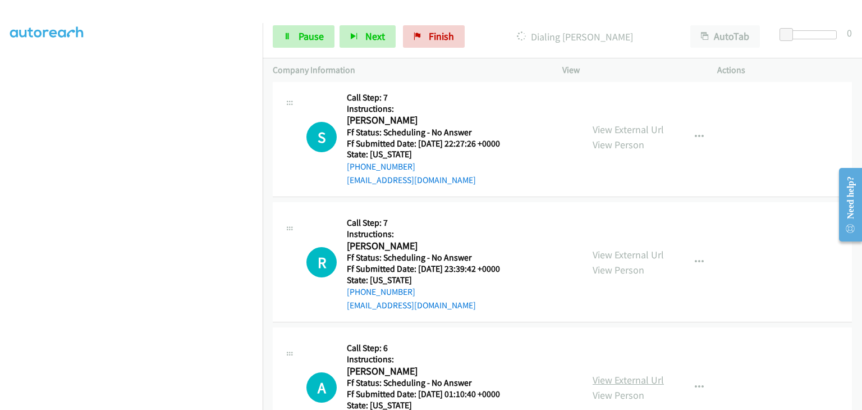
click at [622, 373] on link "View External Url" at bounding box center [628, 379] width 71 height 13
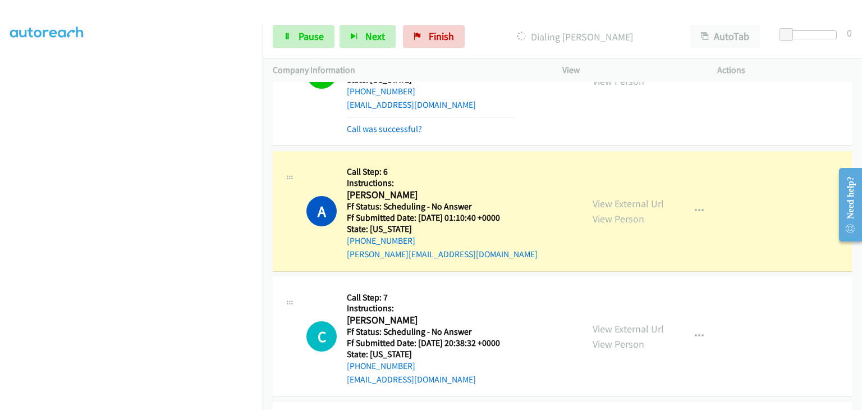
scroll to position [1314, 0]
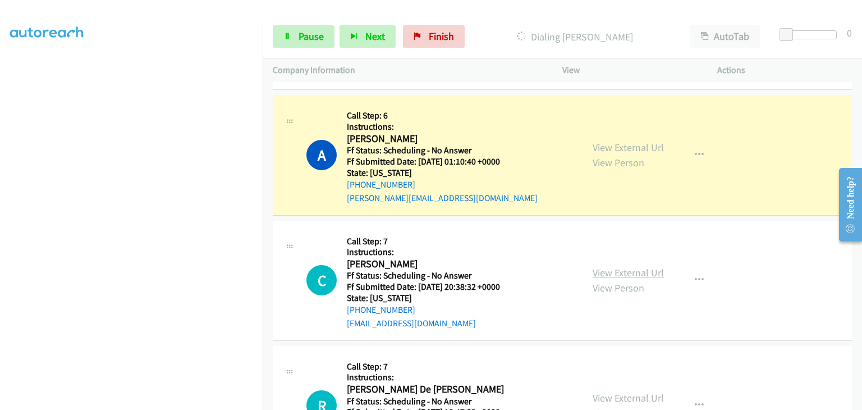
click at [608, 266] on link "View External Url" at bounding box center [628, 272] width 71 height 13
click at [608, 391] on link "View External Url" at bounding box center [628, 397] width 71 height 13
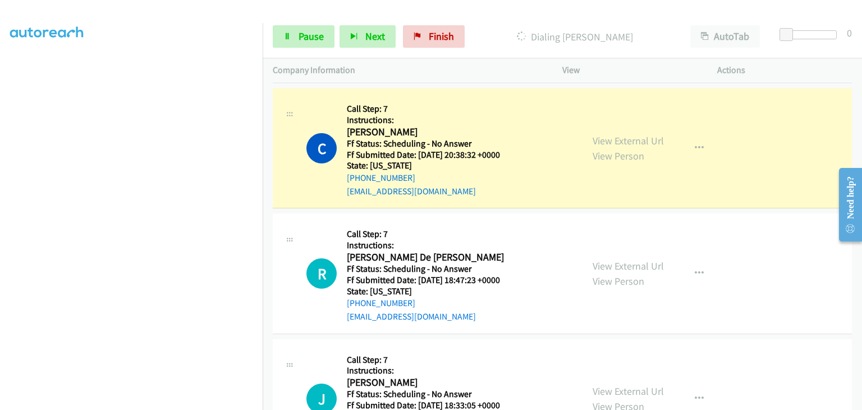
scroll to position [1483, 0]
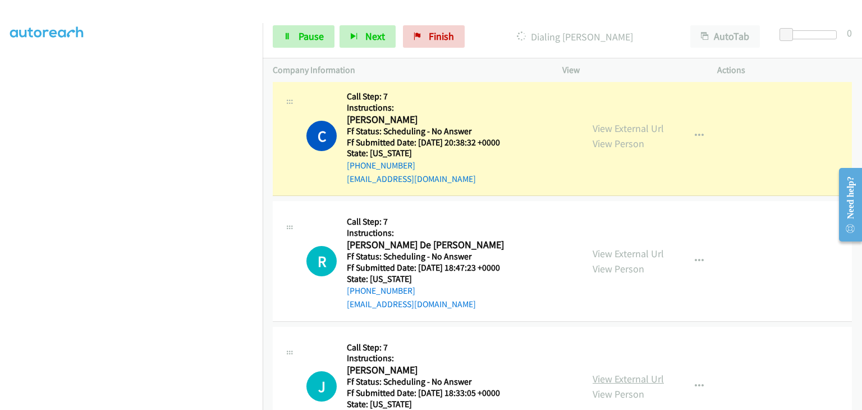
click at [621, 372] on link "View External Url" at bounding box center [628, 378] width 71 height 13
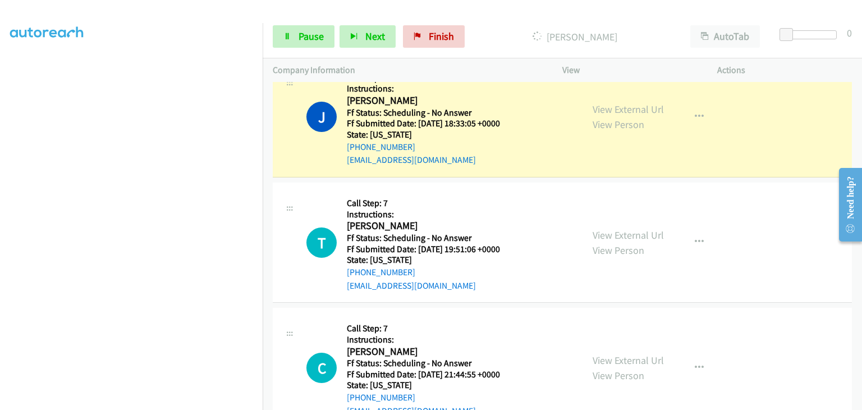
scroll to position [1819, 0]
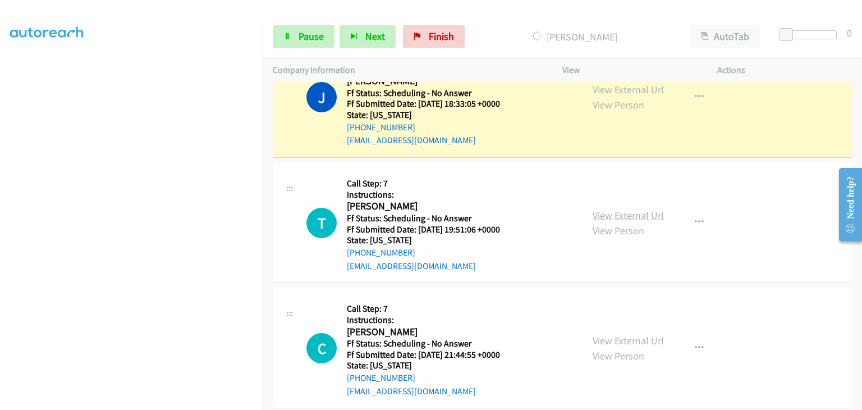
click at [619, 209] on link "View External Url" at bounding box center [628, 215] width 71 height 13
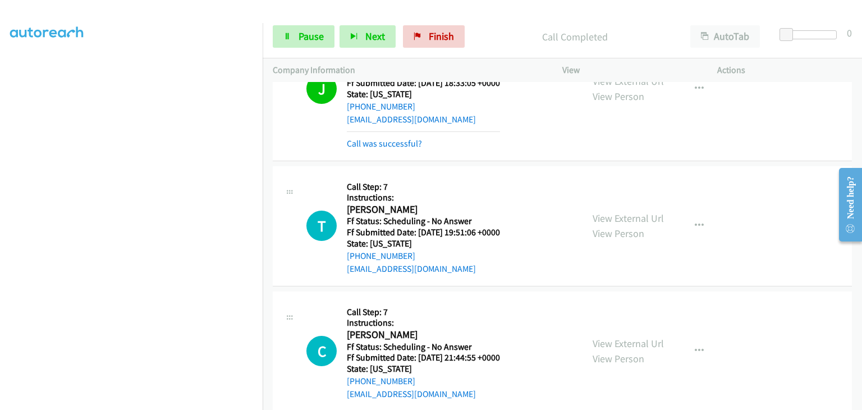
scroll to position [1875, 0]
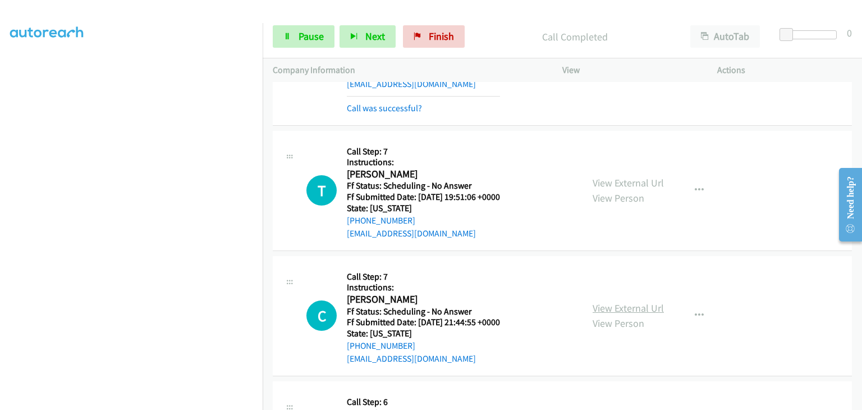
click at [605, 301] on link "View External Url" at bounding box center [628, 307] width 71 height 13
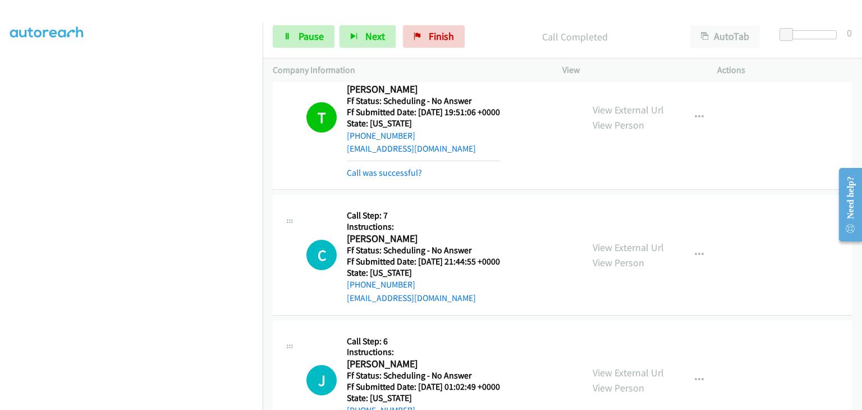
scroll to position [1988, 0]
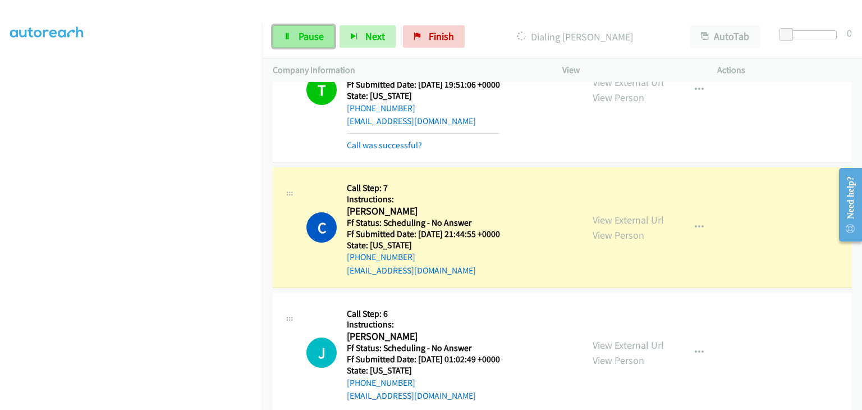
click at [299, 32] on span "Pause" at bounding box center [311, 36] width 25 height 13
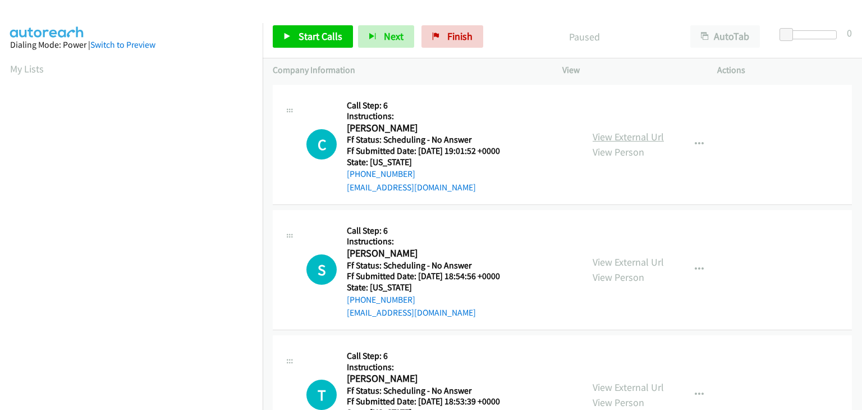
click at [621, 140] on link "View External Url" at bounding box center [628, 136] width 71 height 13
click at [604, 262] on link "View External Url" at bounding box center [628, 261] width 71 height 13
drag, startPoint x: 324, startPoint y: 41, endPoint x: 336, endPoint y: 41, distance: 11.2
click at [324, 41] on span "Start Calls" at bounding box center [321, 36] width 44 height 13
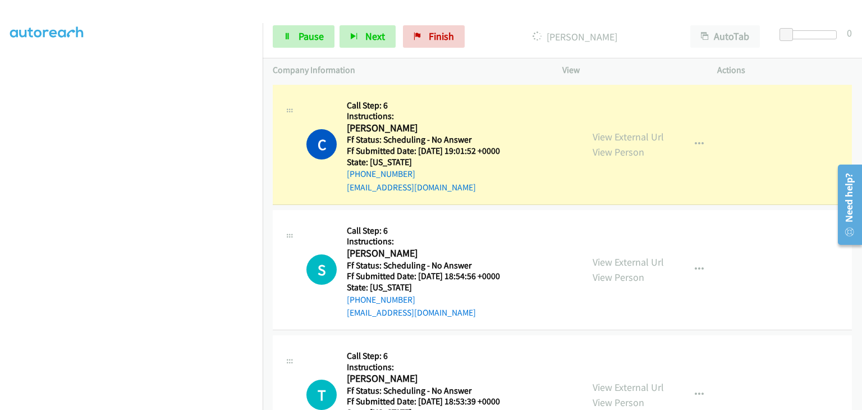
scroll to position [220, 0]
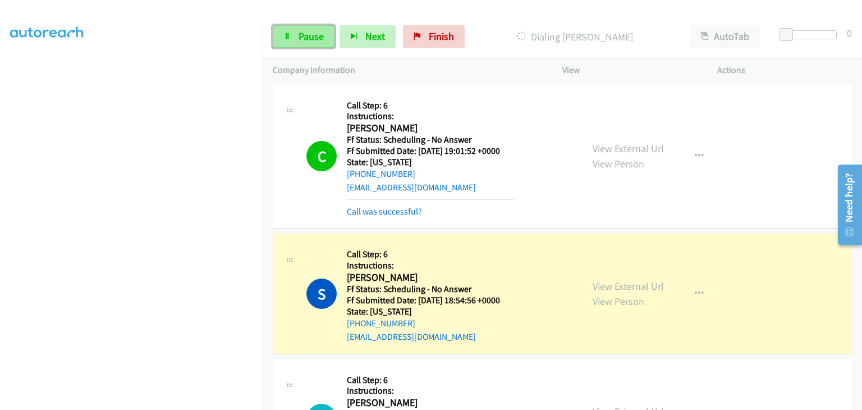
click at [306, 29] on link "Pause" at bounding box center [304, 36] width 62 height 22
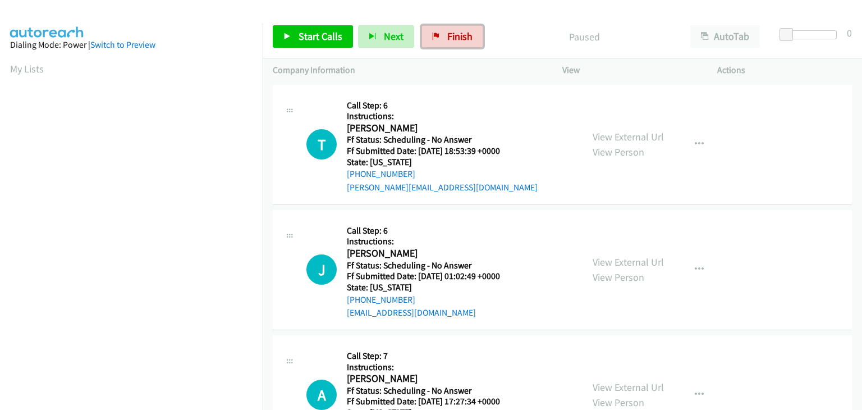
click at [438, 39] on link "Finish" at bounding box center [452, 36] width 62 height 22
